Goal: Find contact information: Find contact information

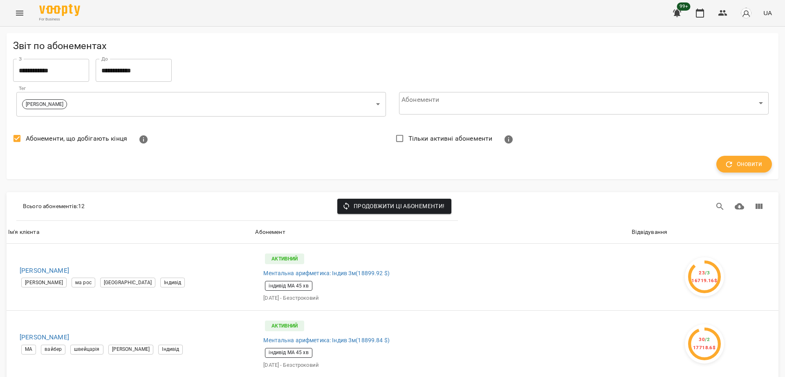
click at [730, 162] on span "Оновити" at bounding box center [744, 164] width 36 height 11
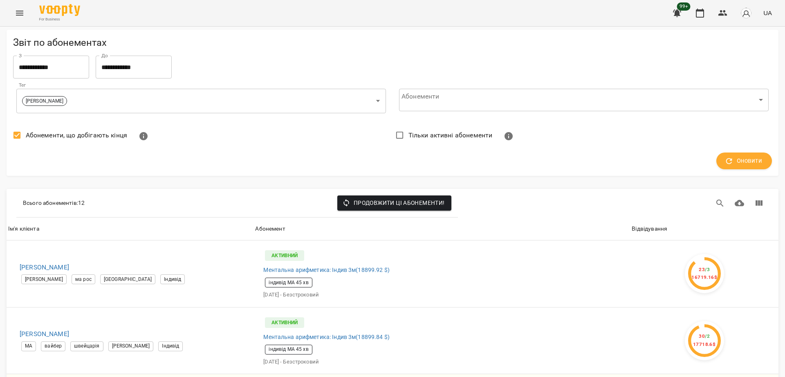
scroll to position [562, 0]
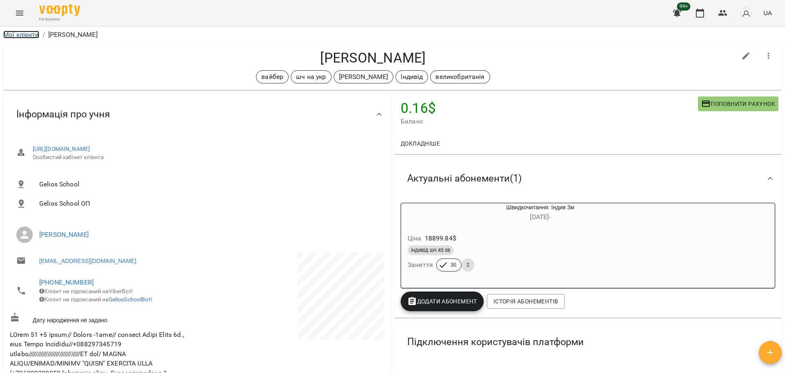
click at [16, 34] on link "Мої клієнти" at bounding box center [21, 35] width 36 height 8
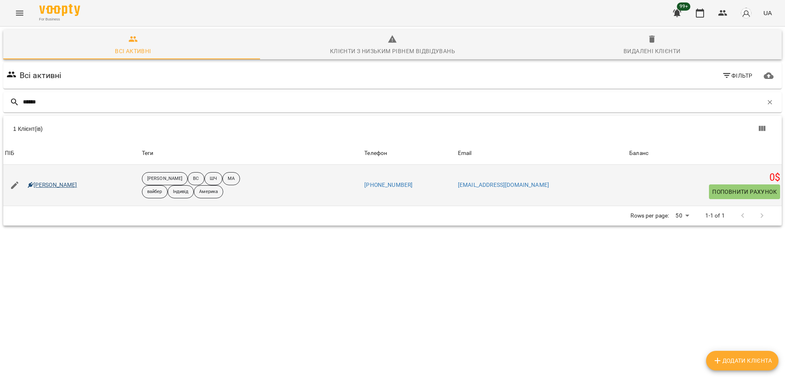
type input "******"
click at [45, 183] on link "Тухлинович Мелоді" at bounding box center [52, 185] width 49 height 8
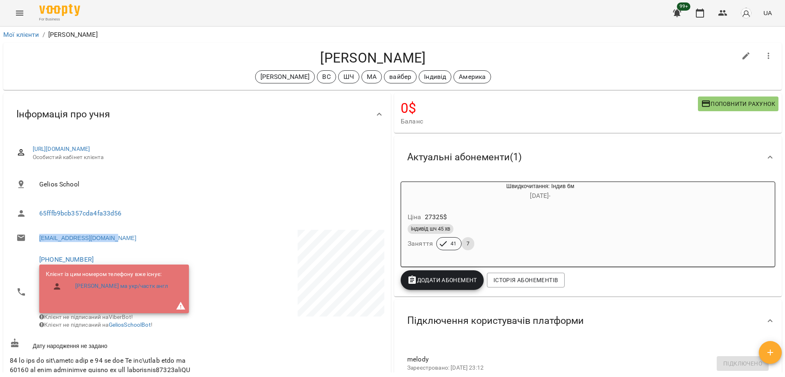
drag, startPoint x: 123, startPoint y: 239, endPoint x: 38, endPoint y: 239, distance: 85.4
click at [38, 239] on li "htukhlynovych@gmail.com" at bounding box center [103, 238] width 186 height 16
copy link "htukhlynovych@gmail.com"
drag, startPoint x: 301, startPoint y: 47, endPoint x: 368, endPoint y: 47, distance: 66.6
click at [368, 47] on div "Тухлинович Мелоді Черткова Ірина ВС ШЧ МА вайбер Індивід Америка" at bounding box center [392, 66] width 778 height 47
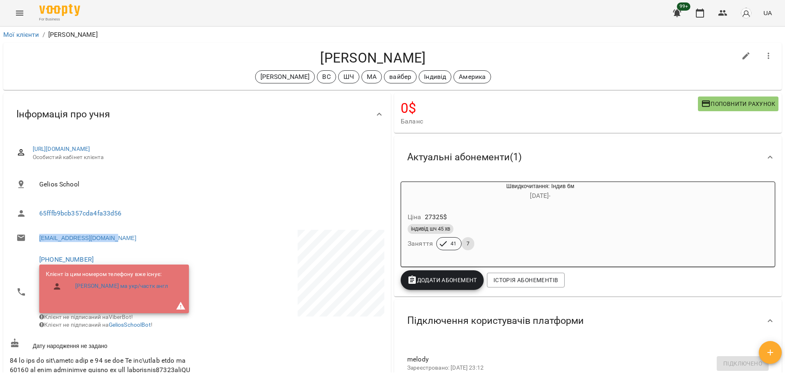
drag, startPoint x: 132, startPoint y: 241, endPoint x: 55, endPoint y: 253, distance: 77.4
click at [36, 242] on li "htukhlynovych@gmail.com" at bounding box center [103, 238] width 186 height 16
copy link "htukhlynovych@gmail.com"
